Goal: Navigation & Orientation: Find specific page/section

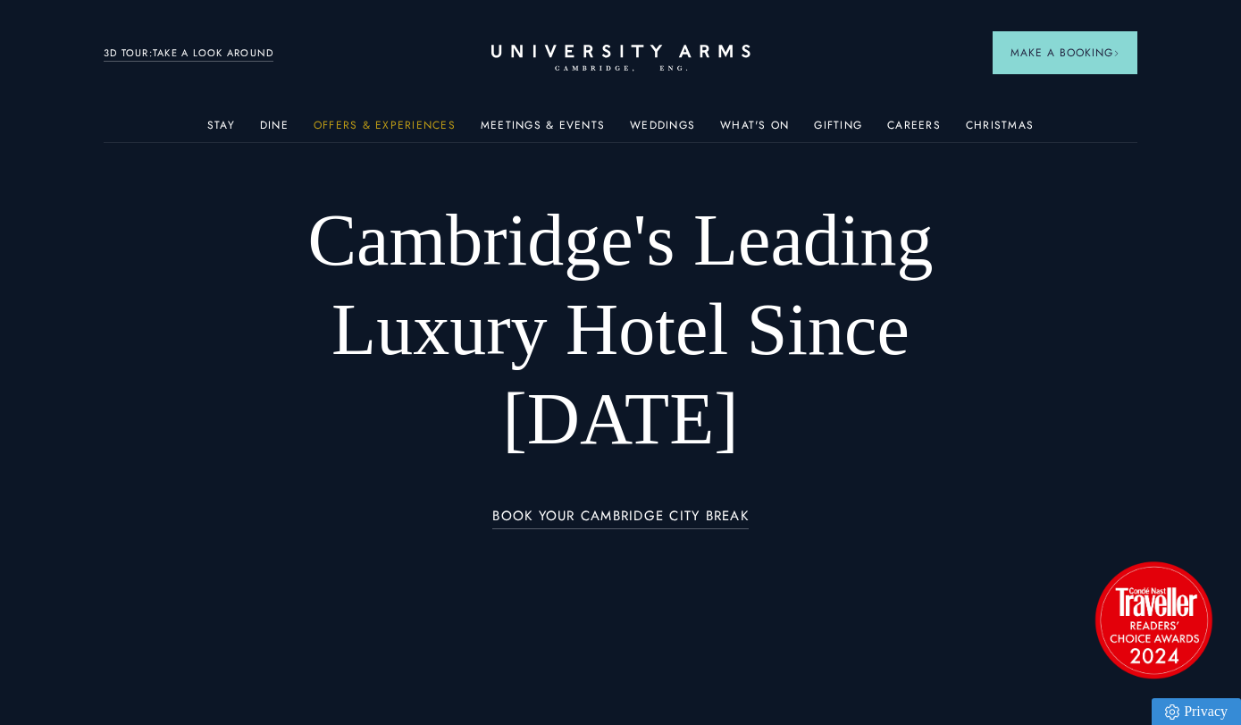
click at [382, 123] on link "Offers & Experiences" at bounding box center [385, 130] width 142 height 23
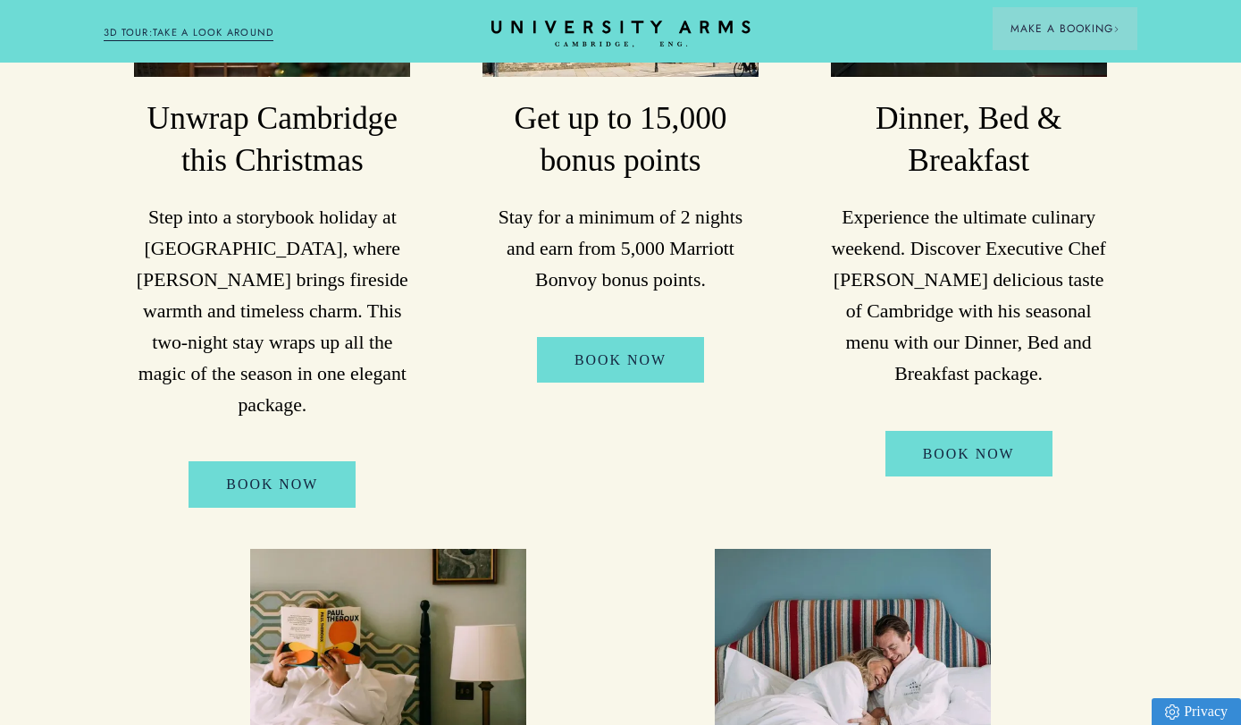
scroll to position [589, 0]
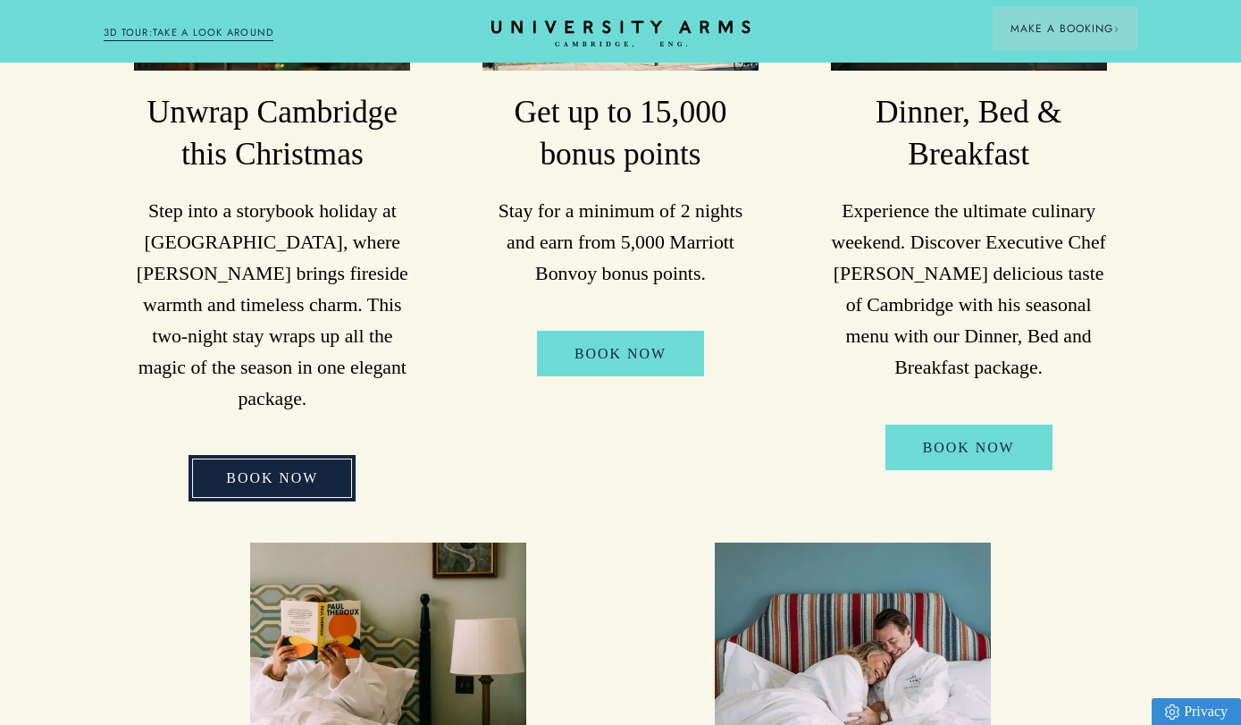
click at [281, 455] on link "BOOK NOW" at bounding box center [272, 478] width 167 height 46
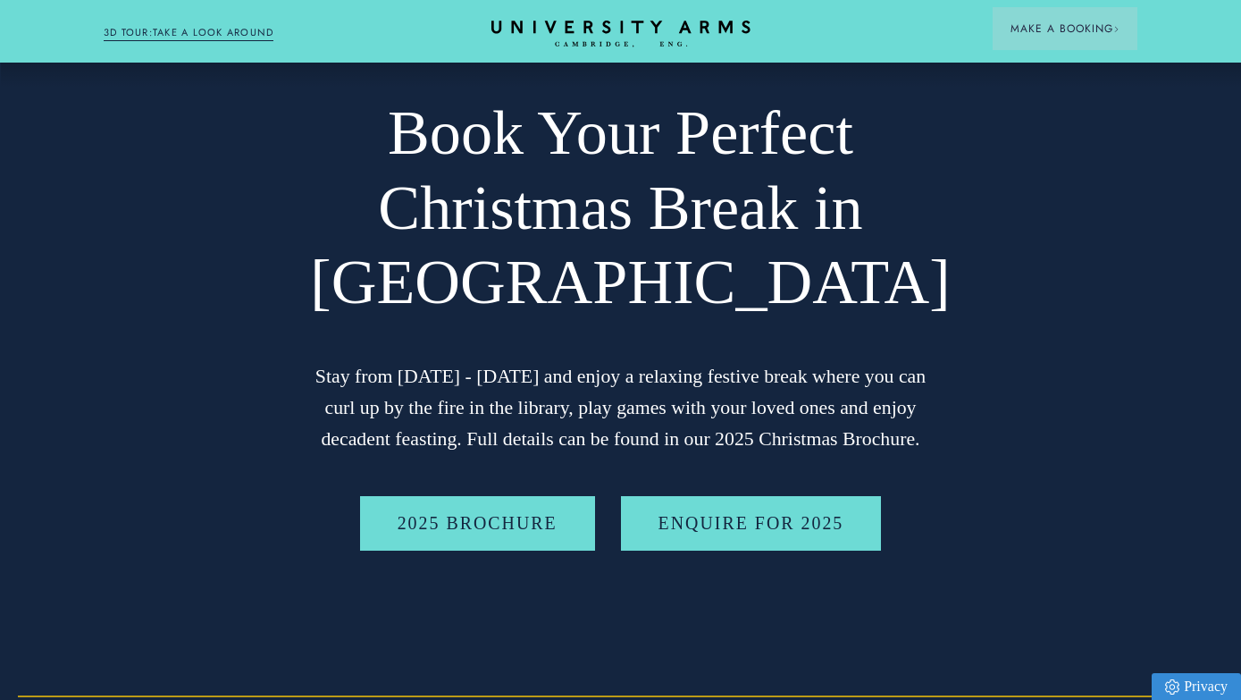
scroll to position [97, 0]
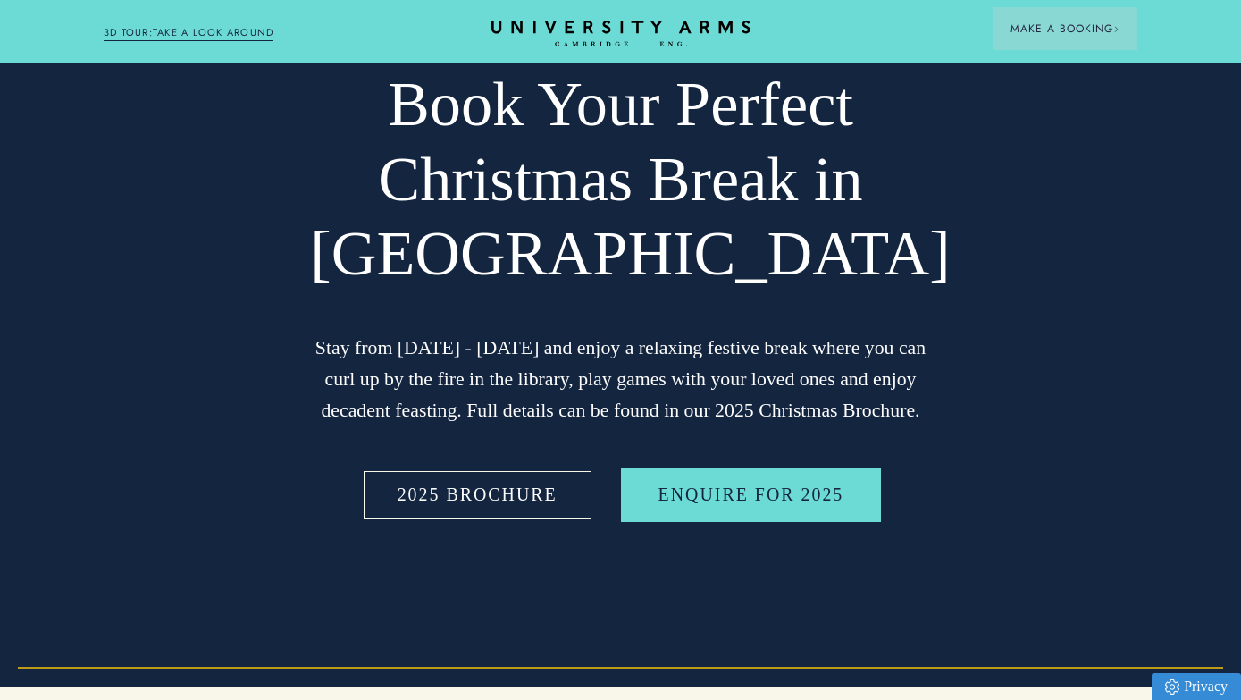
click at [461, 493] on link "2025 BROCHURE" at bounding box center [477, 494] width 235 height 55
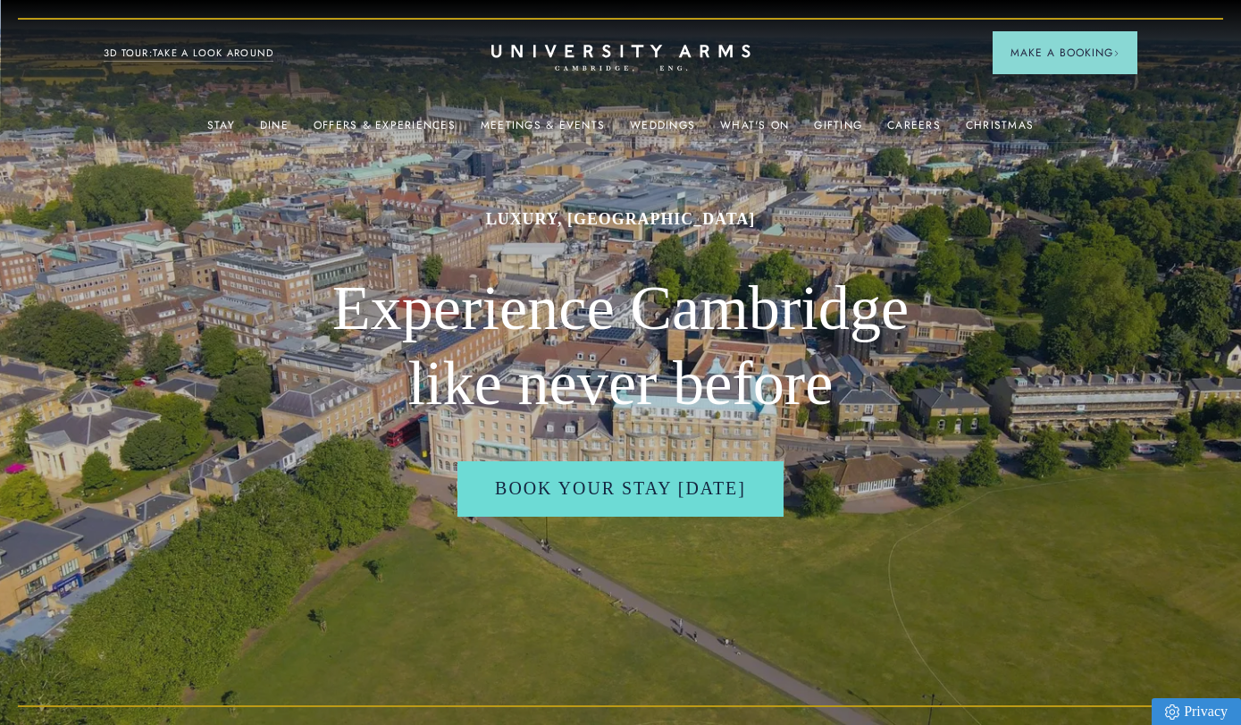
click at [185, 52] on link "3D TOUR:TAKE A LOOK AROUND" at bounding box center [189, 54] width 171 height 16
